Goal: Task Accomplishment & Management: Complete application form

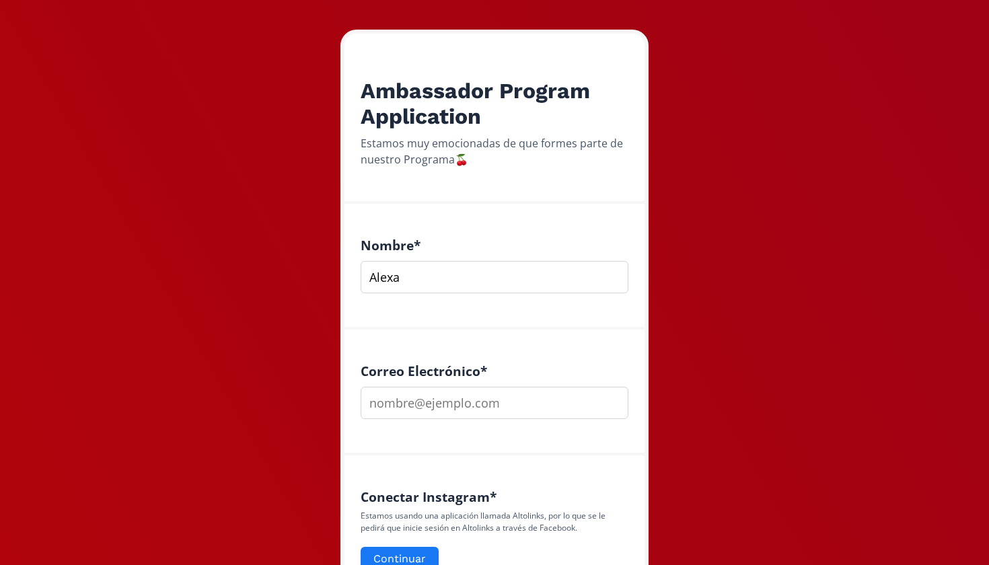
scroll to position [196, 0]
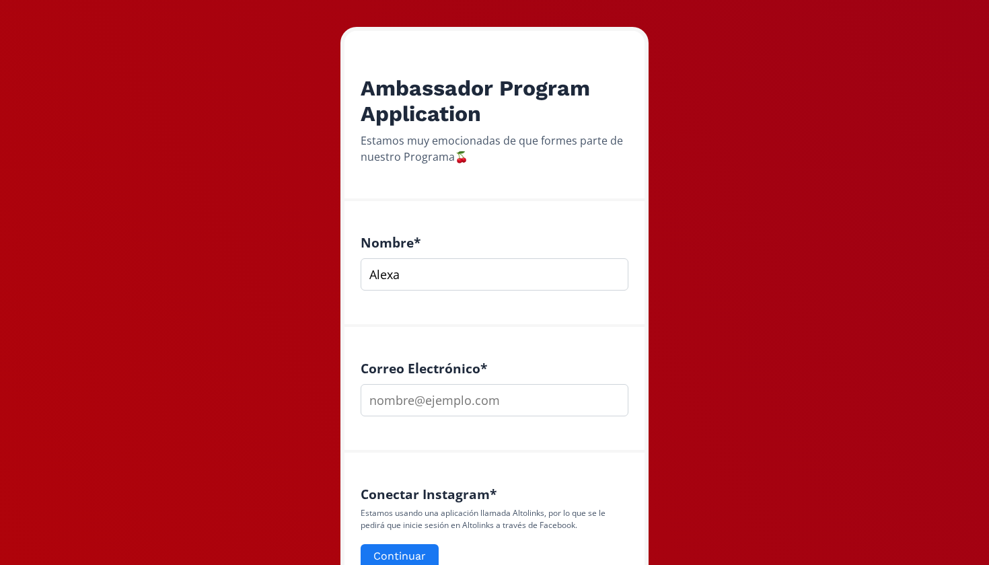
type input "Alexa"
type input "[PERSON_NAME][EMAIL_ADDRESS][DOMAIN_NAME]"
click at [510, 321] on div "Nombre * Alexa" at bounding box center [494, 264] width 300 height 126
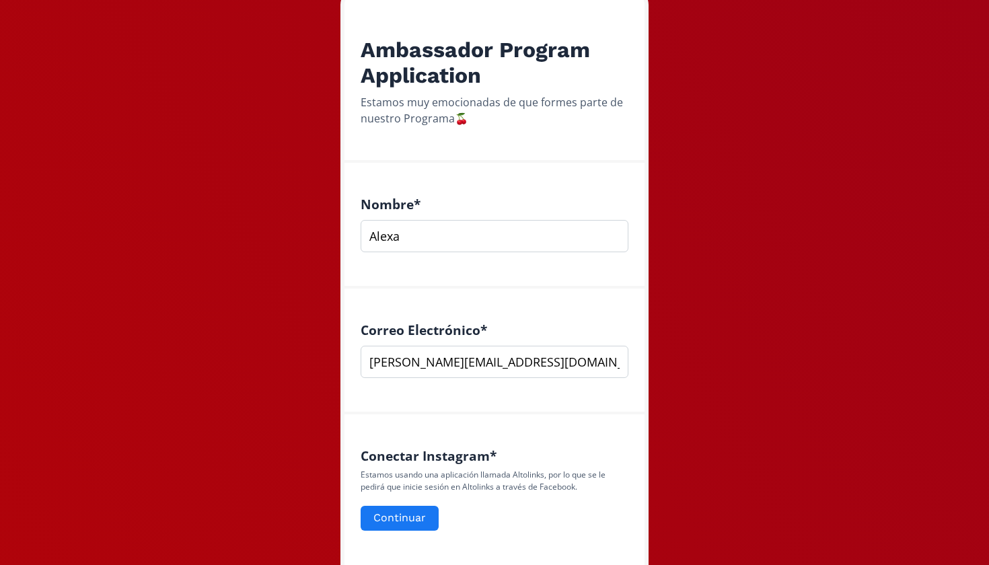
scroll to position [235, 0]
click at [487, 250] on input "Alexa" at bounding box center [494, 235] width 268 height 32
type input "[PERSON_NAME]"
click at [476, 410] on div "Correo Electrónico * [EMAIL_ADDRESS][DOMAIN_NAME]" at bounding box center [494, 351] width 300 height 126
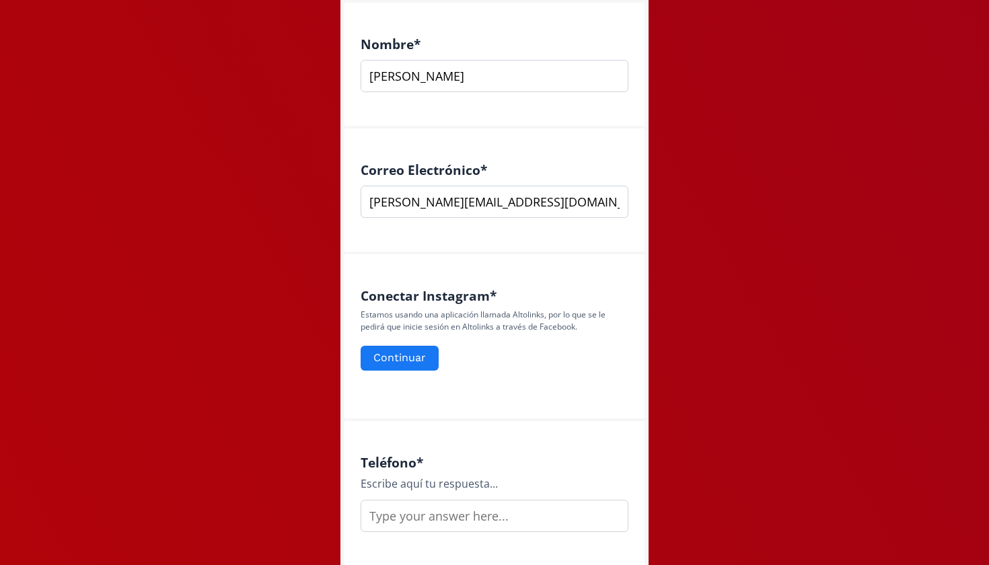
scroll to position [397, 0]
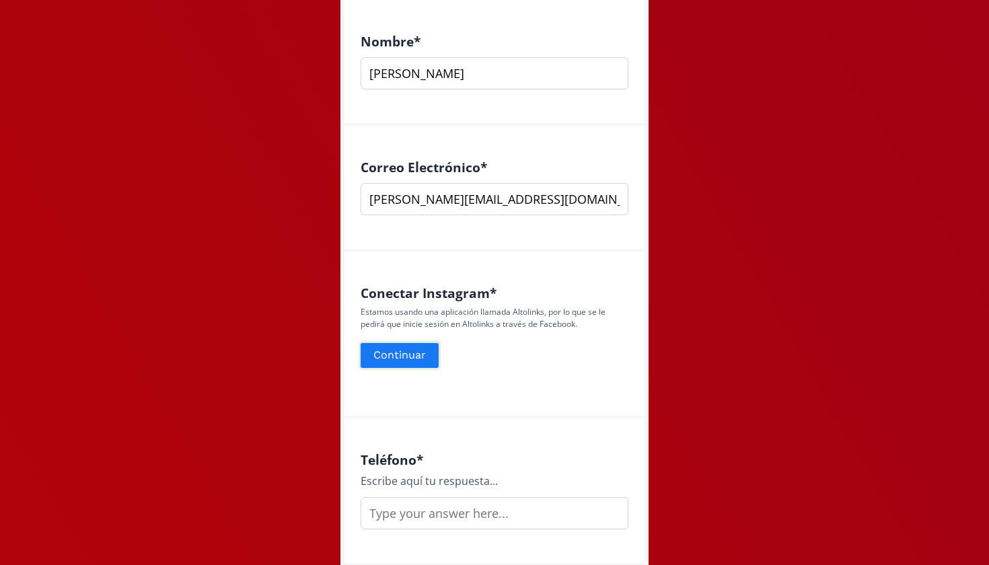
click at [401, 352] on button "Continuar" at bounding box center [399, 355] width 82 height 29
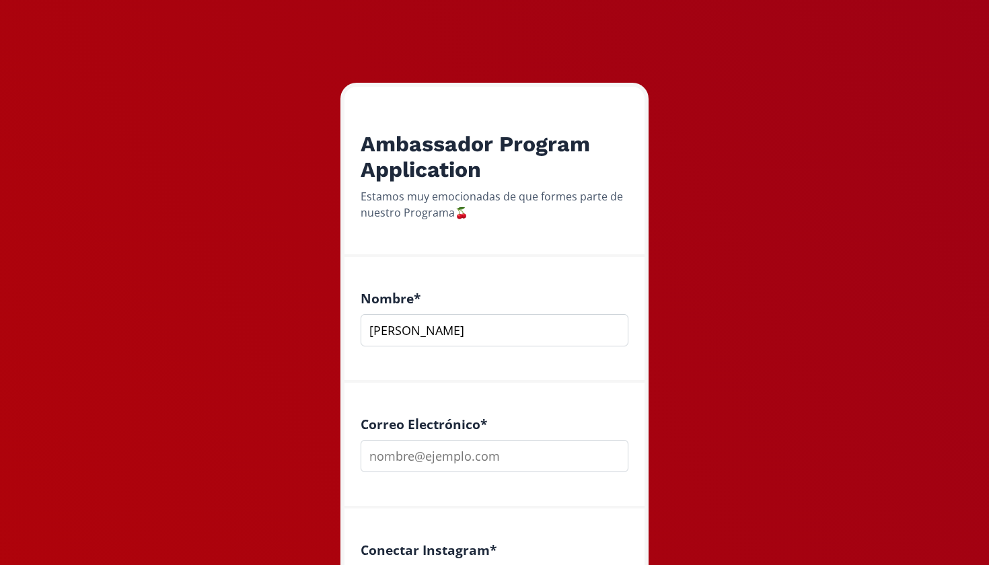
scroll to position [160, 0]
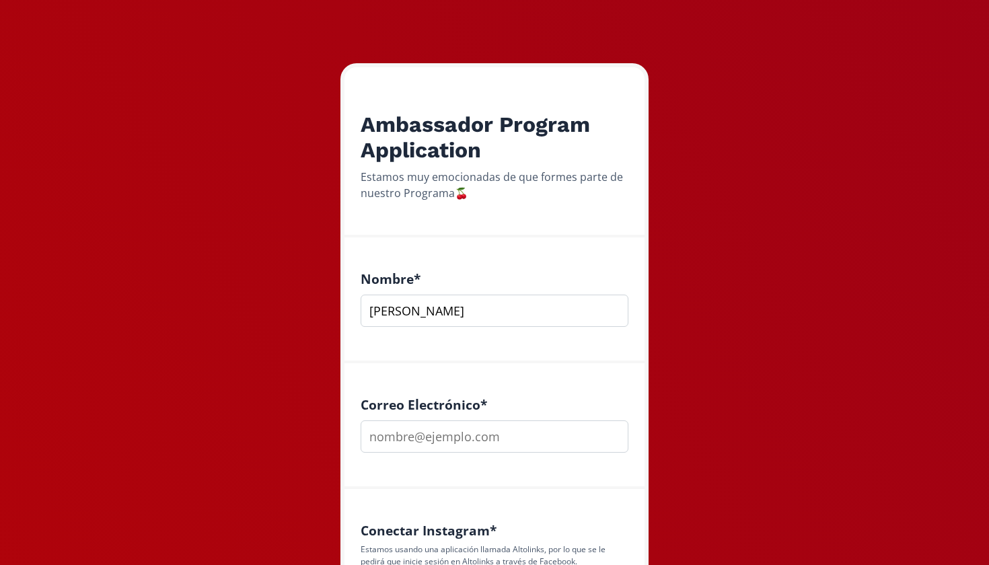
type input "[PERSON_NAME]"
click at [400, 437] on input "[EMAIL_ADDRESS][DOMAIN_NAME]" at bounding box center [494, 436] width 268 height 32
click at [529, 435] on input "alexaaa.ys04@gmail.com" at bounding box center [494, 436] width 268 height 32
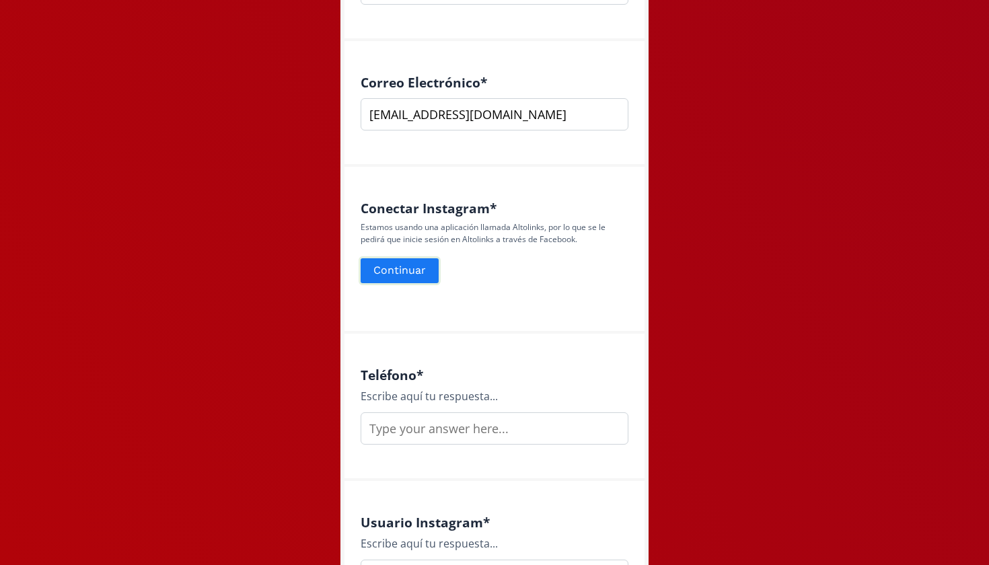
scroll to position [484, 0]
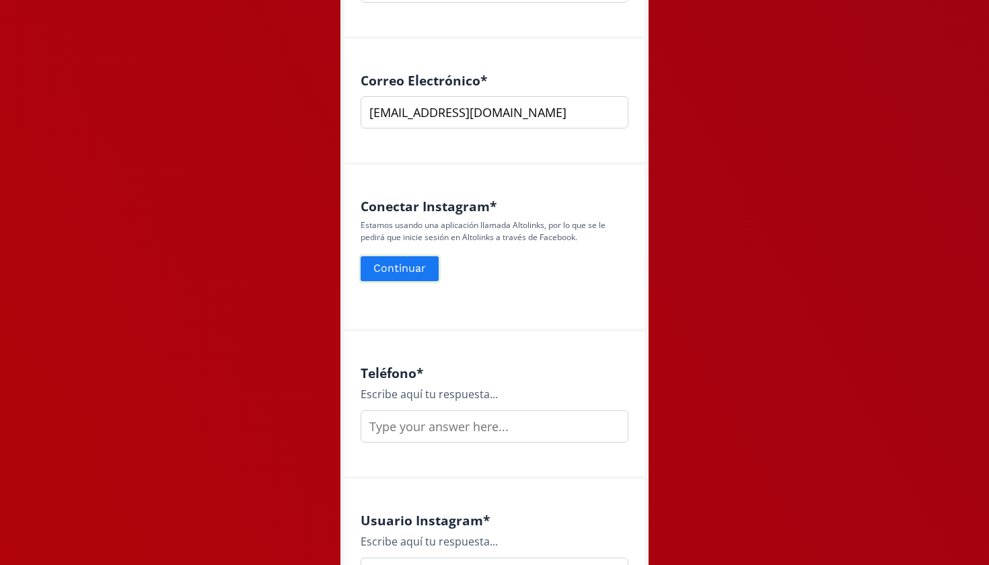
type input "alexaaa.ys04@gmail.com"
click at [399, 269] on button "Continuar" at bounding box center [399, 268] width 82 height 29
